Goal: Information Seeking & Learning: Learn about a topic

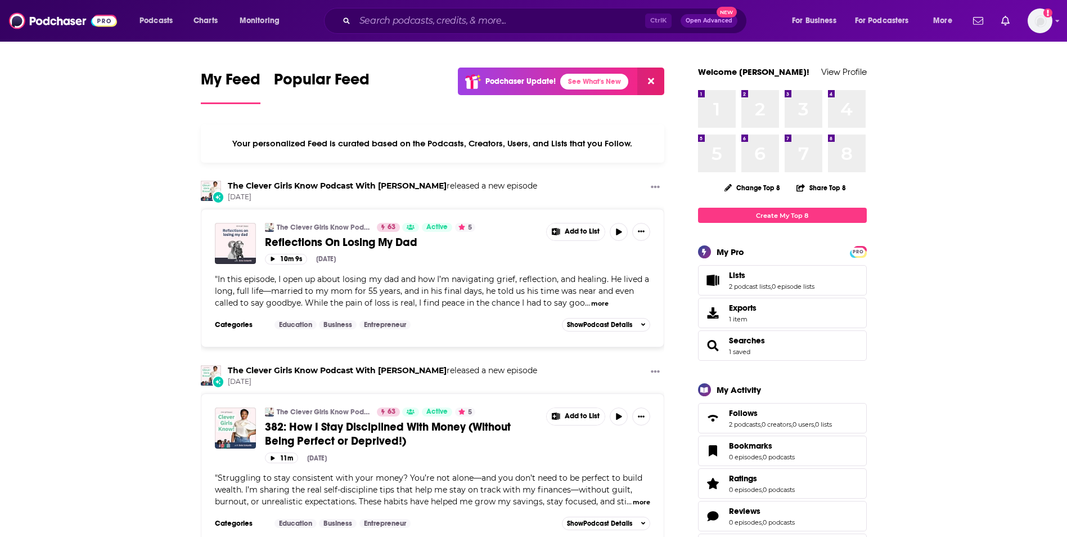
drag, startPoint x: 414, startPoint y: 9, endPoint x: 412, endPoint y: 17, distance: 8.6
click at [414, 10] on div "Ctrl K Open Advanced New" at bounding box center [535, 21] width 423 height 26
click at [412, 18] on input "Search podcasts, credits, & more..." at bounding box center [500, 21] width 290 height 18
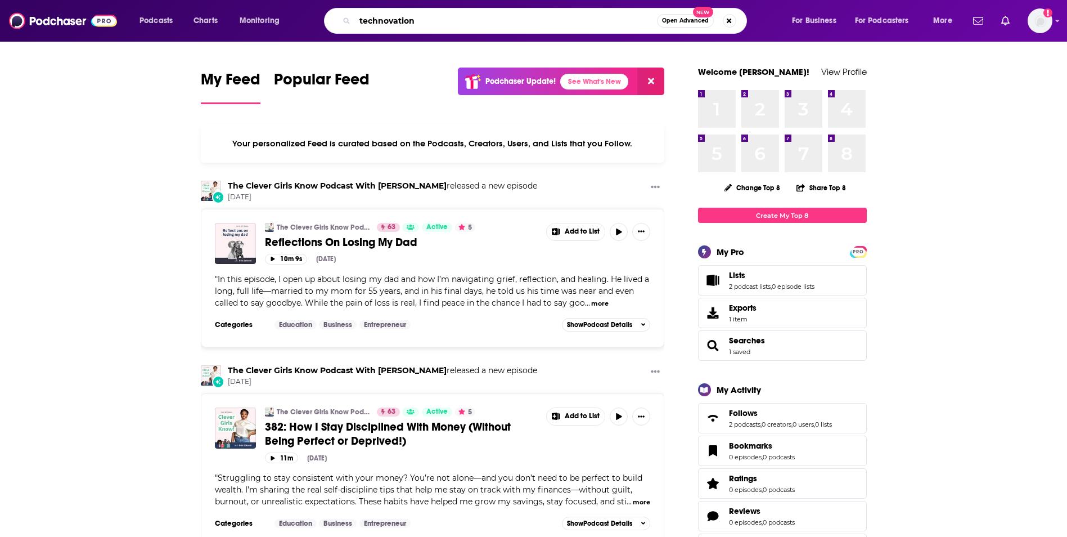
type input "technovation"
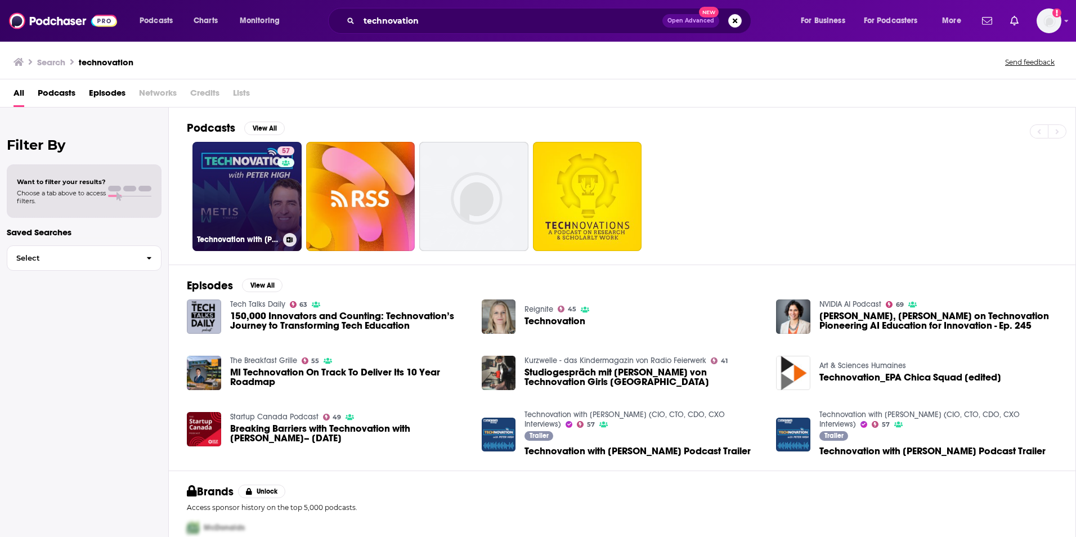
click at [218, 201] on link "57 Technovation with [PERSON_NAME] (CIO, CTO, CDO, CXO Interviews)" at bounding box center [246, 196] width 109 height 109
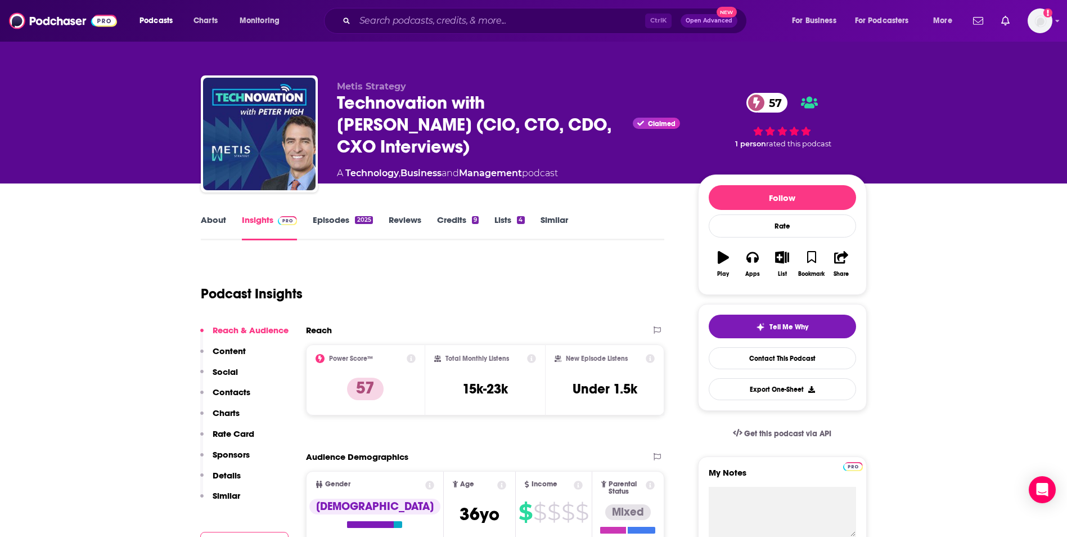
click at [413, 357] on icon at bounding box center [411, 358] width 9 height 9
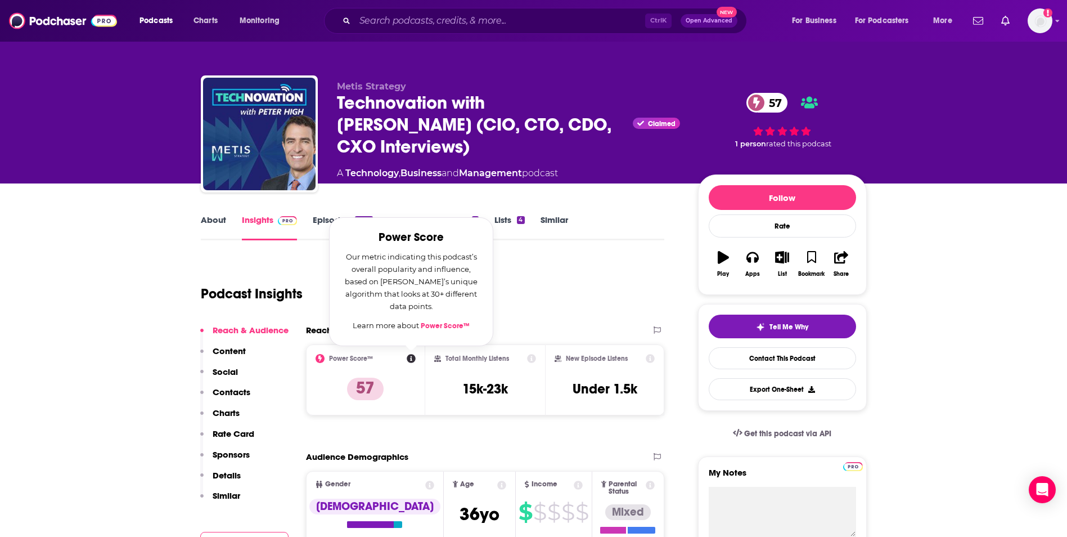
click at [413, 357] on icon at bounding box center [411, 358] width 9 height 9
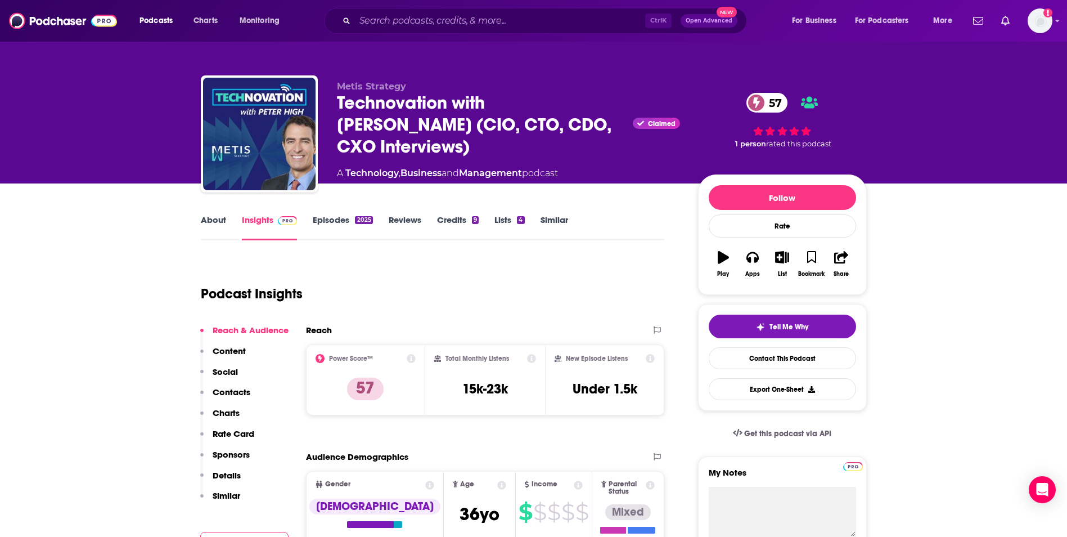
click at [570, 317] on div "Podcast Insights" at bounding box center [433, 291] width 464 height 66
